Goal: Check status: Check status

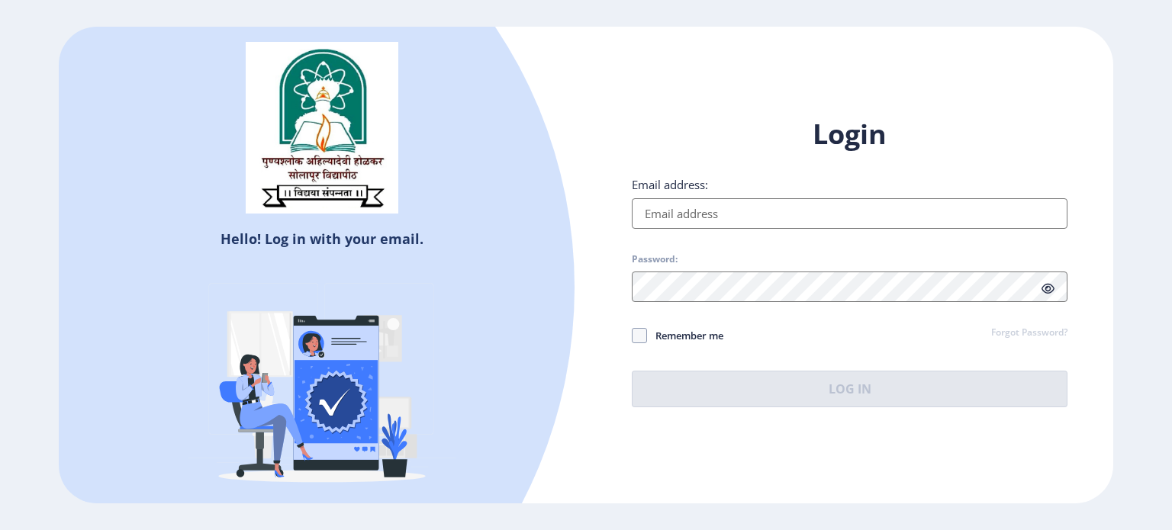
type input "[EMAIL_ADDRESS][DOMAIN_NAME]"
click at [1050, 287] on icon at bounding box center [1047, 288] width 13 height 11
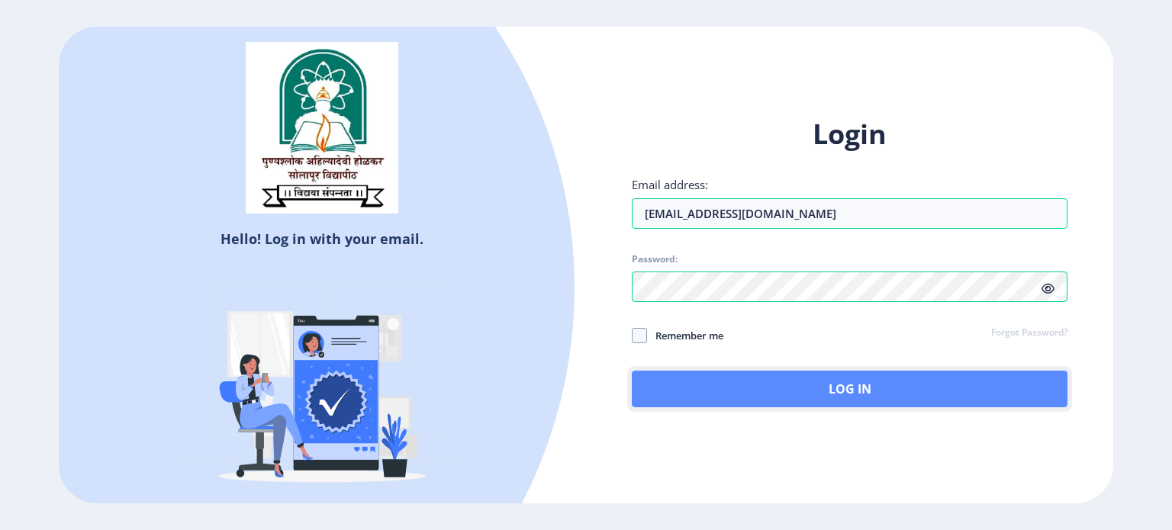
click at [861, 387] on button "Log In" at bounding box center [850, 389] width 436 height 37
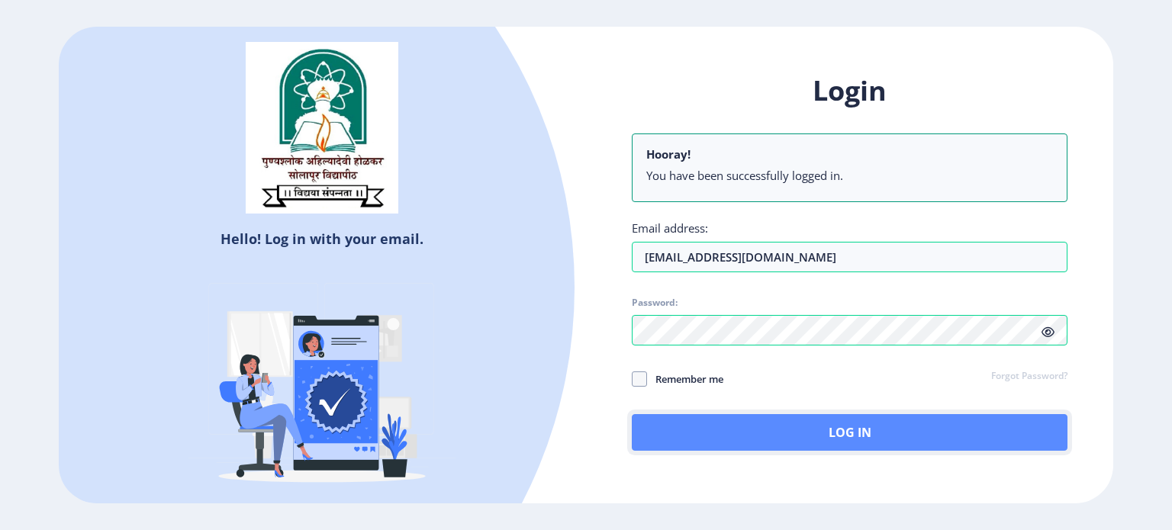
click at [859, 439] on button "Log In" at bounding box center [850, 432] width 436 height 37
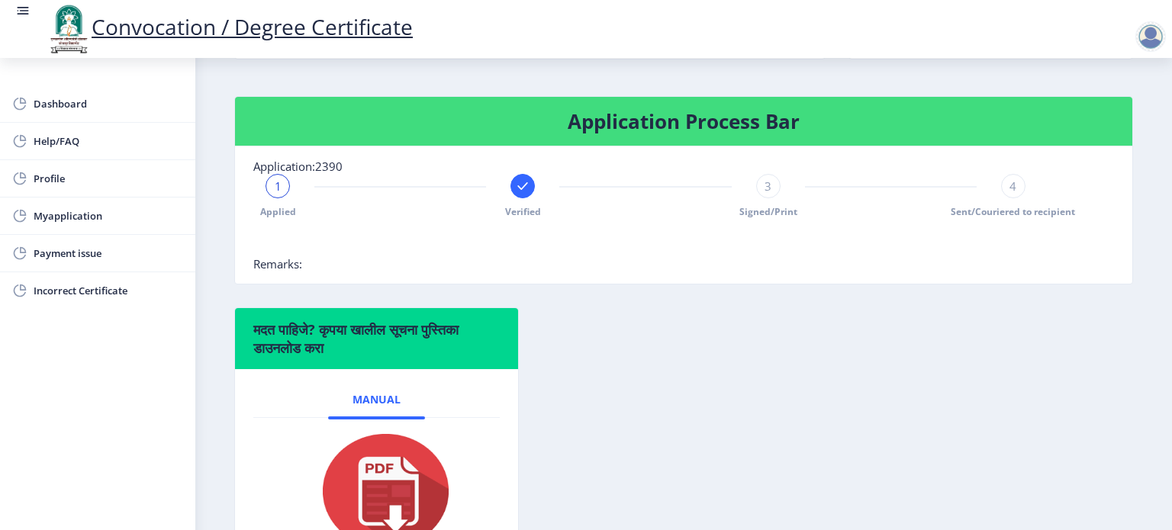
scroll to position [229, 0]
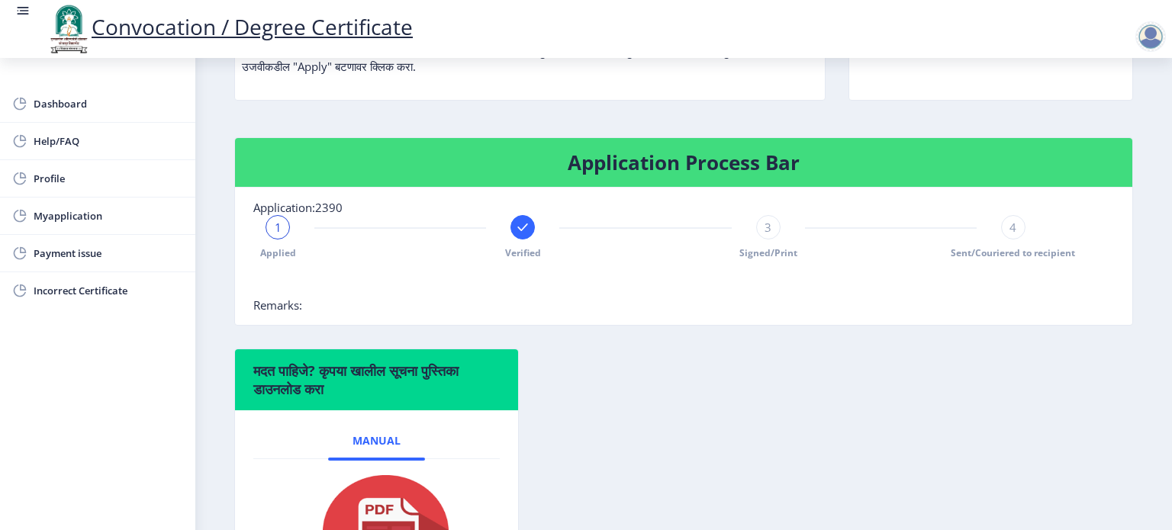
click at [525, 235] on rect at bounding box center [522, 227] width 15 height 15
click at [525, 240] on div "2" at bounding box center [522, 227] width 24 height 24
click at [533, 240] on div "2" at bounding box center [522, 227] width 24 height 24
click at [271, 235] on rect at bounding box center [277, 227] width 15 height 15
click at [769, 240] on div "3" at bounding box center [768, 227] width 24 height 24
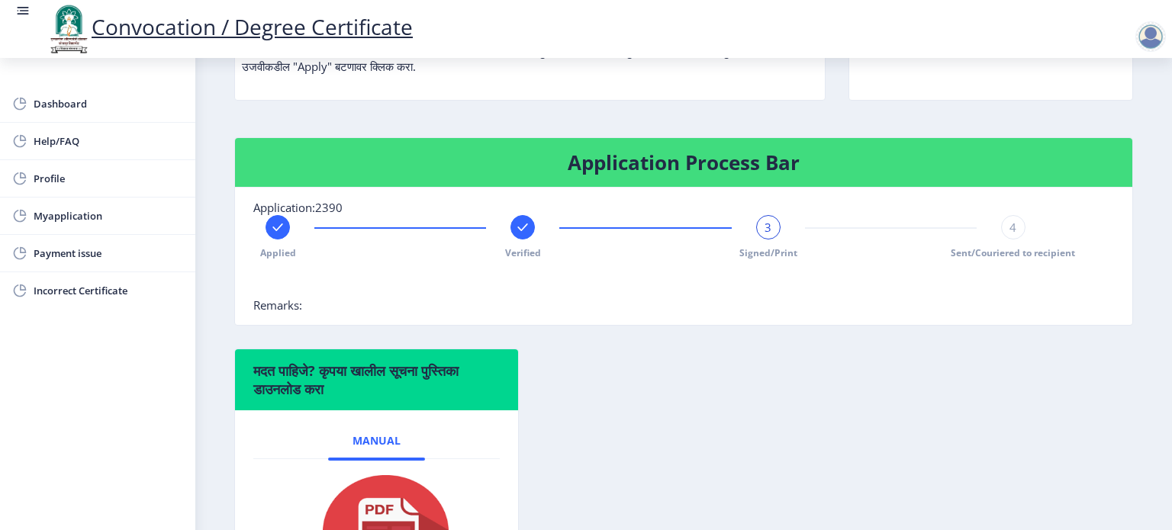
click at [769, 240] on div "3" at bounding box center [768, 227] width 24 height 24
click at [1013, 240] on div "4" at bounding box center [1013, 227] width 24 height 24
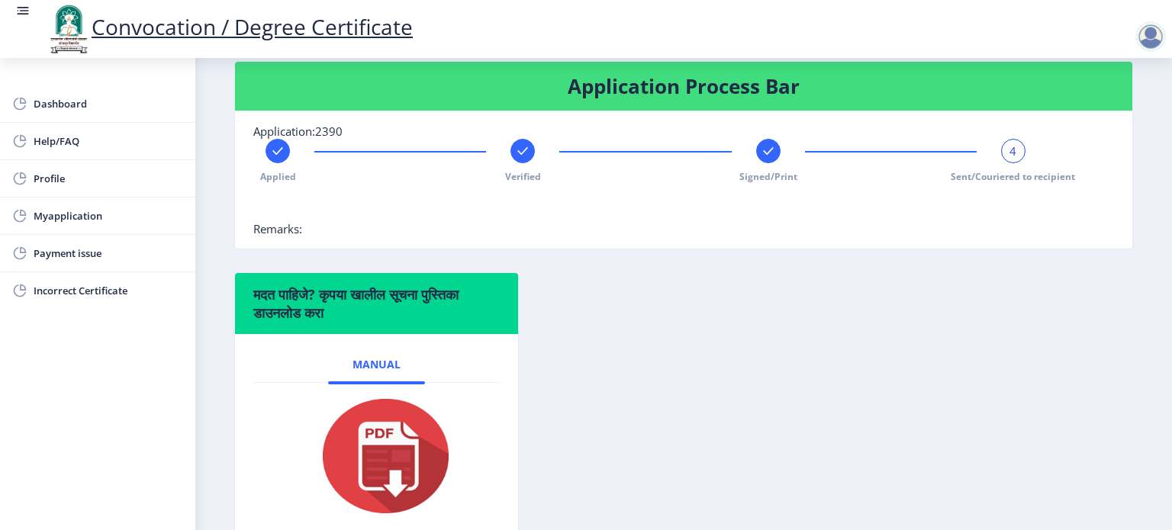
click at [1003, 163] on div "4" at bounding box center [1013, 151] width 24 height 24
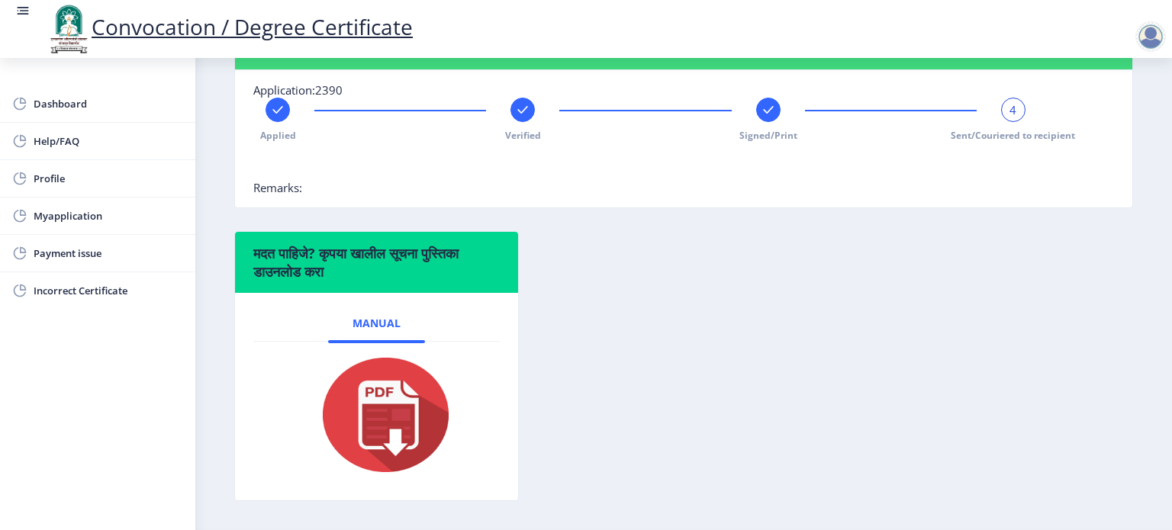
scroll to position [382, 0]
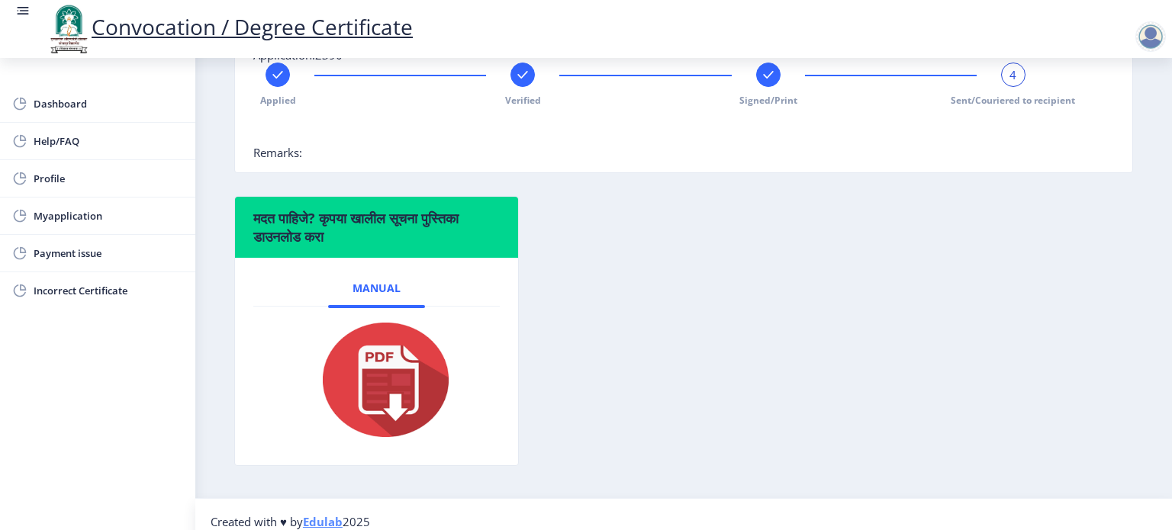
click at [290, 160] on span "Remarks:" at bounding box center [277, 152] width 49 height 15
click at [369, 172] on nb-card-body "Application:2390 Applied Verified Signed/Print 4 Sent/Couriered to recipient Re…" at bounding box center [683, 103] width 897 height 137
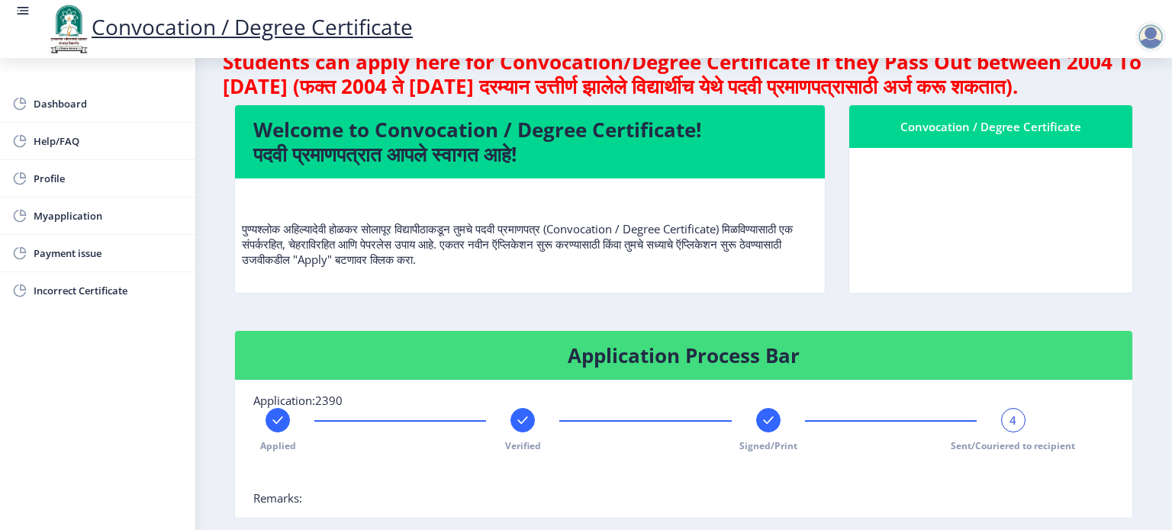
scroll to position [0, 0]
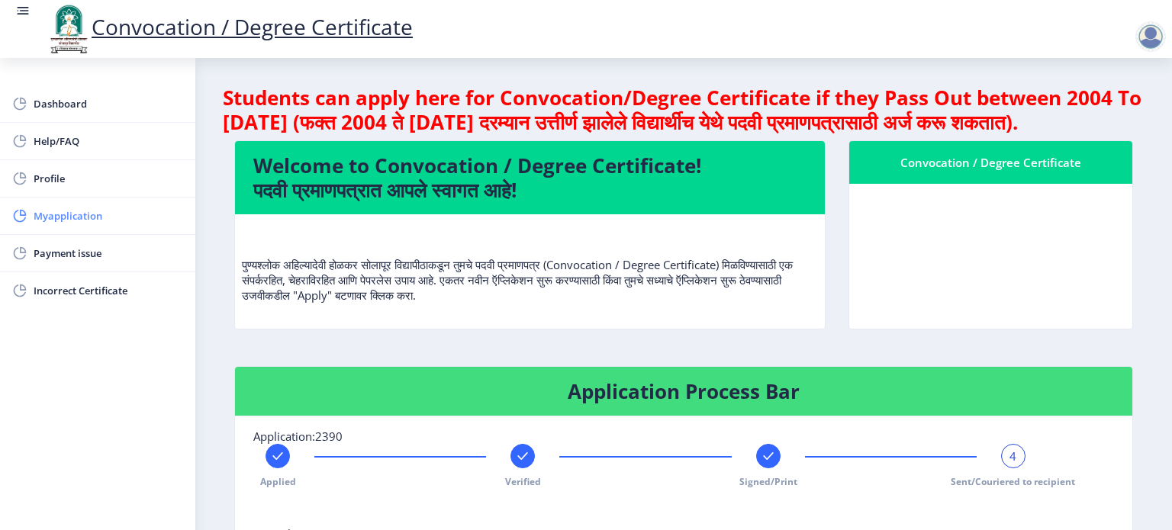
click at [74, 217] on span "Myapplication" at bounding box center [109, 216] width 150 height 18
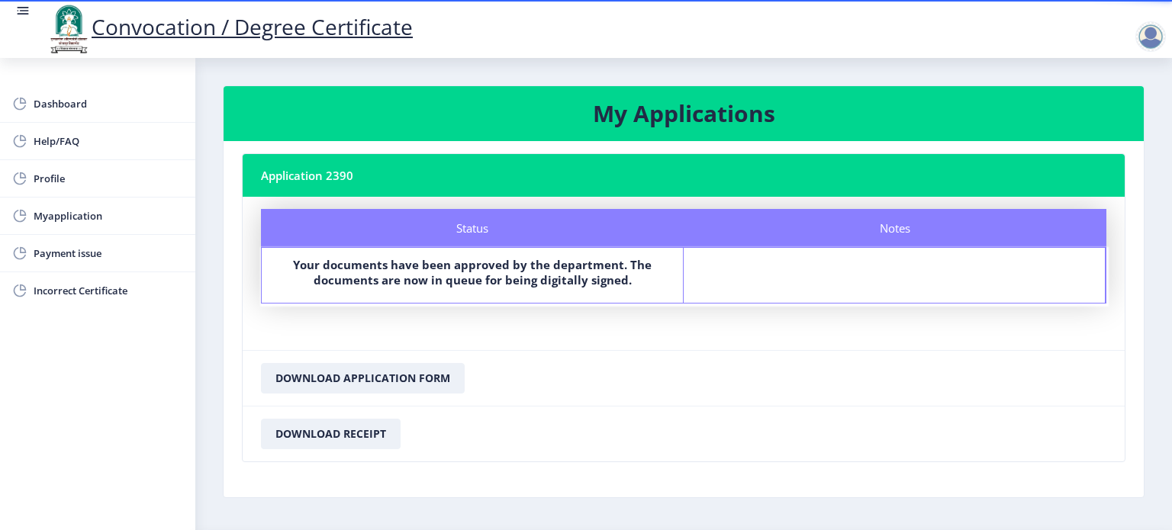
click at [1156, 40] on div at bounding box center [1150, 36] width 31 height 31
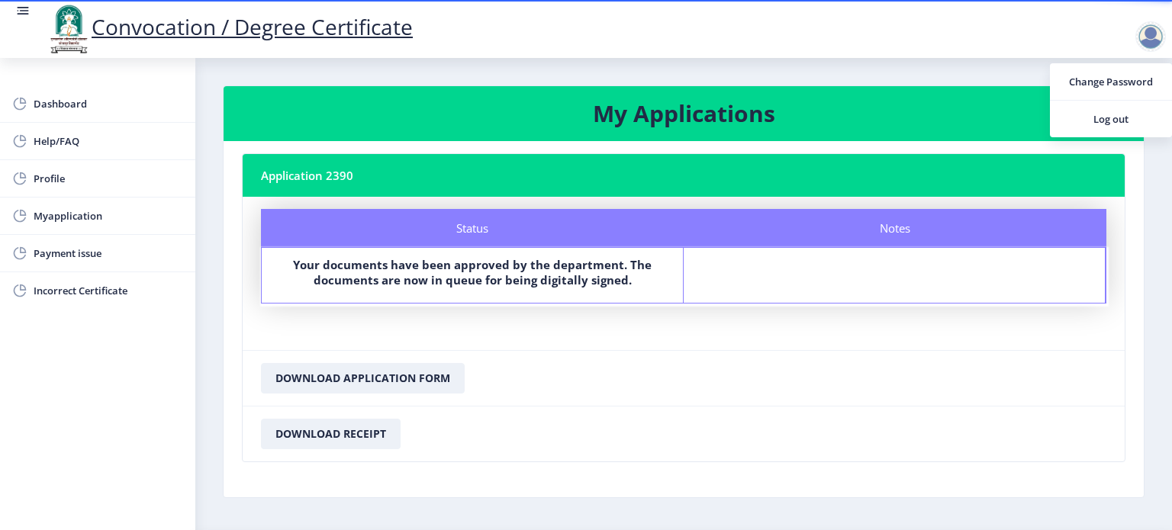
drag, startPoint x: 288, startPoint y: 262, endPoint x: 626, endPoint y: 284, distance: 338.7
click at [626, 284] on label "Your documents have been approved by the department. The documents are now in q…" at bounding box center [472, 272] width 394 height 31
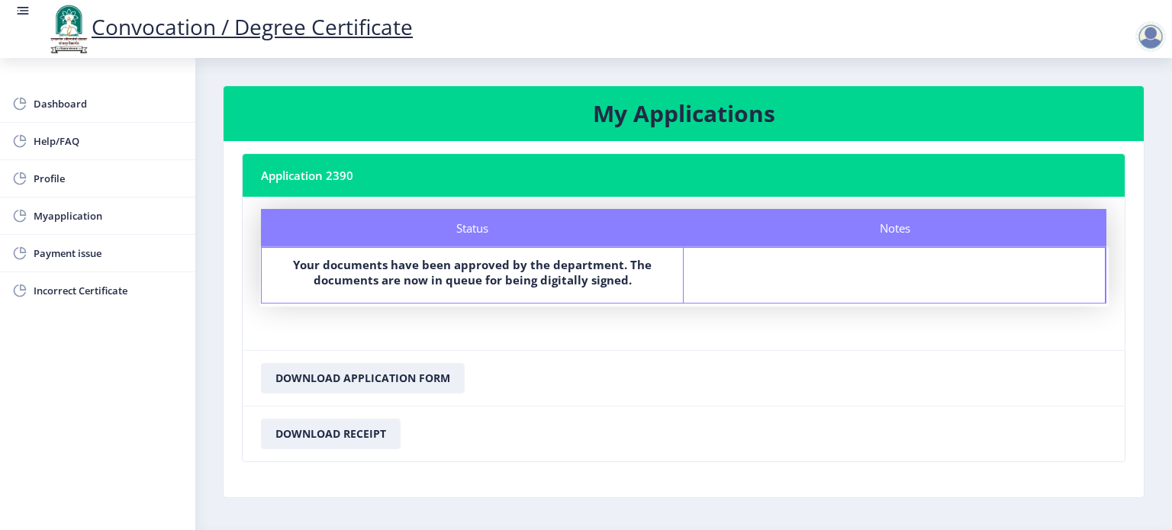
copy b "Your documents have been approved by the department. The documents are now in q…"
click at [675, 313] on nb-card-body "Status Notes Status Your documents have been approved by the department. The do…" at bounding box center [684, 273] width 882 height 153
click at [1148, 36] on div at bounding box center [1150, 36] width 31 height 31
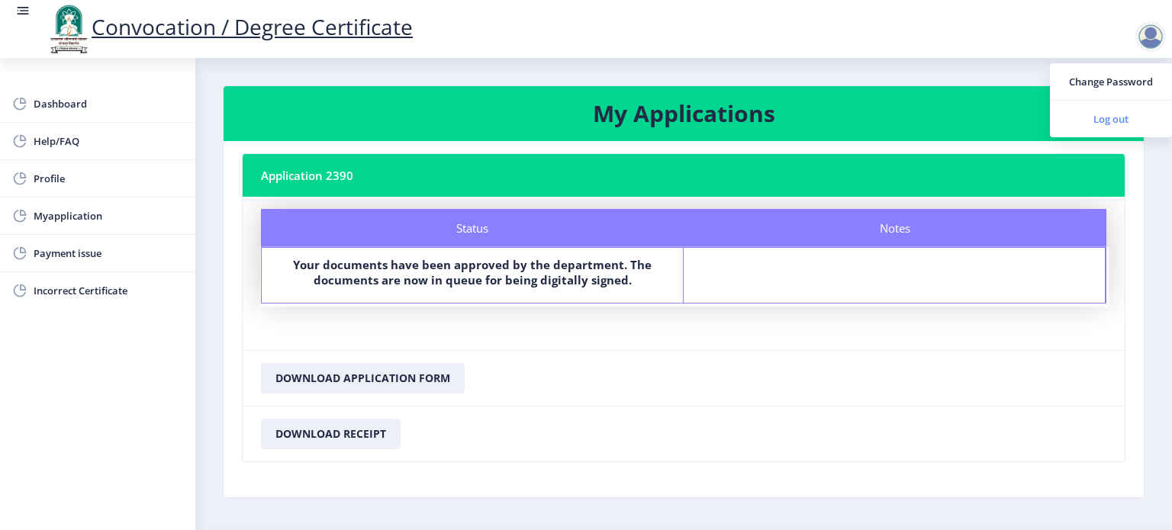
click at [1112, 118] on span "Log out" at bounding box center [1111, 119] width 98 height 18
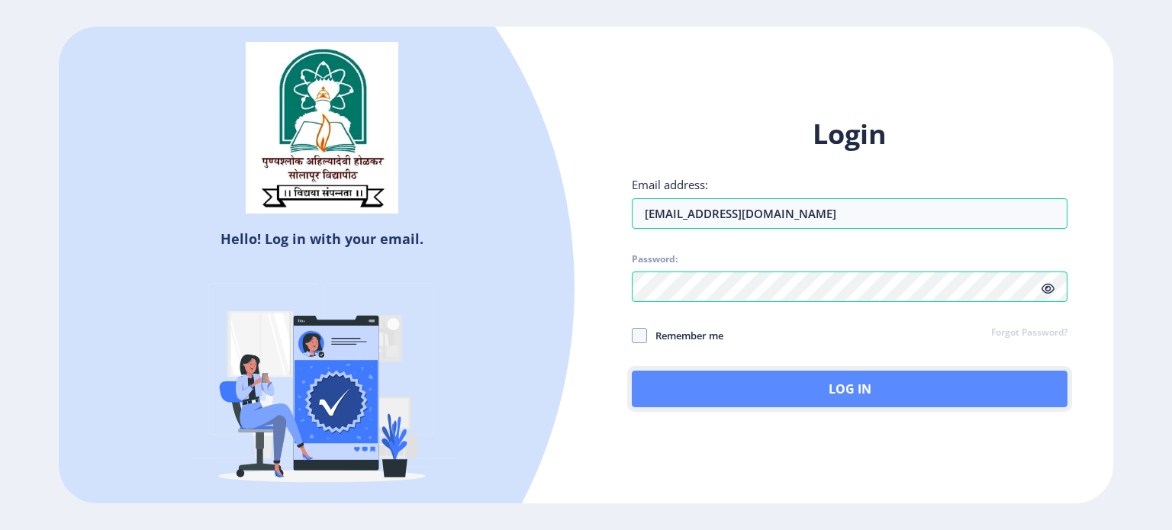
click at [849, 394] on button "Log In" at bounding box center [850, 389] width 436 height 37
